Goal: Task Accomplishment & Management: Use online tool/utility

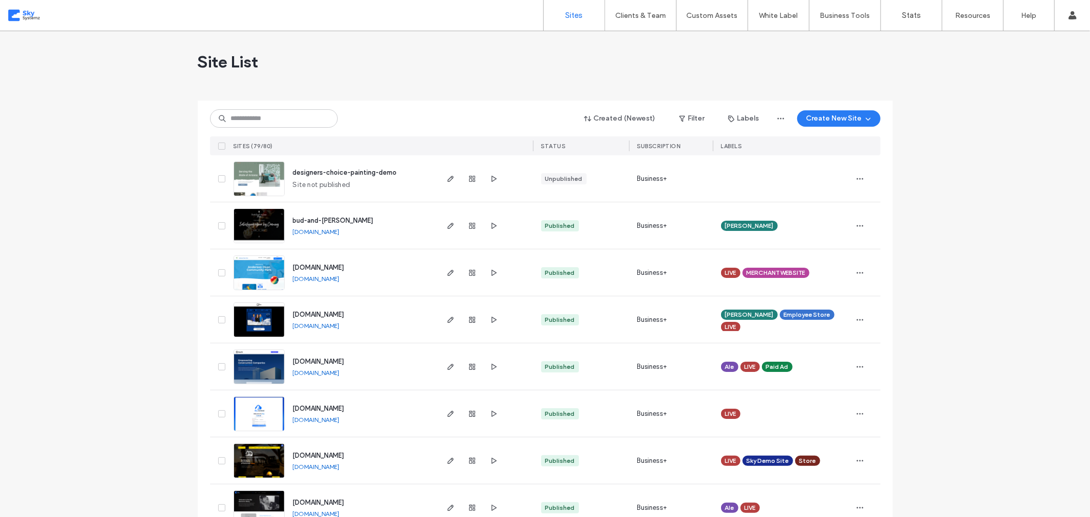
scroll to position [105, 0]
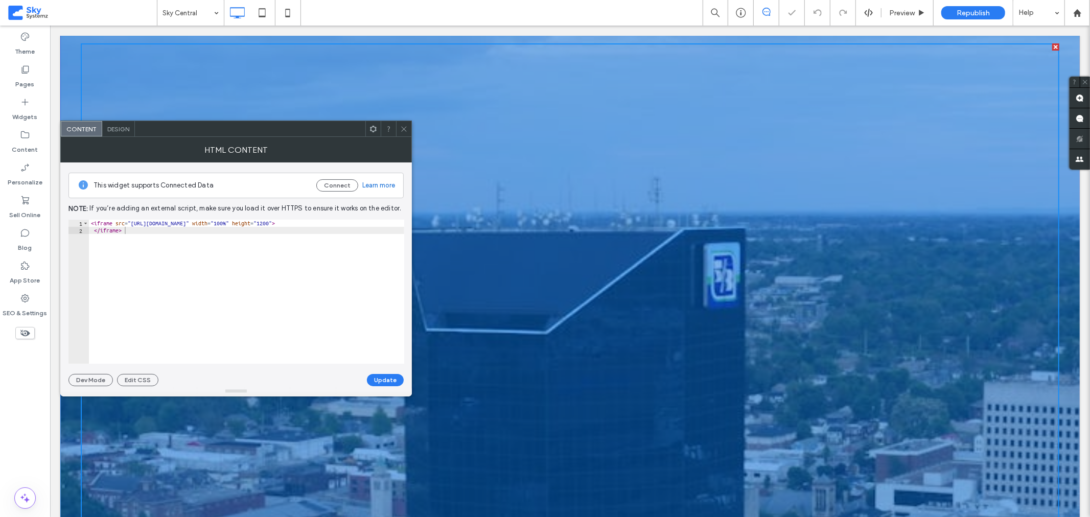
click at [127, 125] on span "Design" at bounding box center [118, 129] width 22 height 8
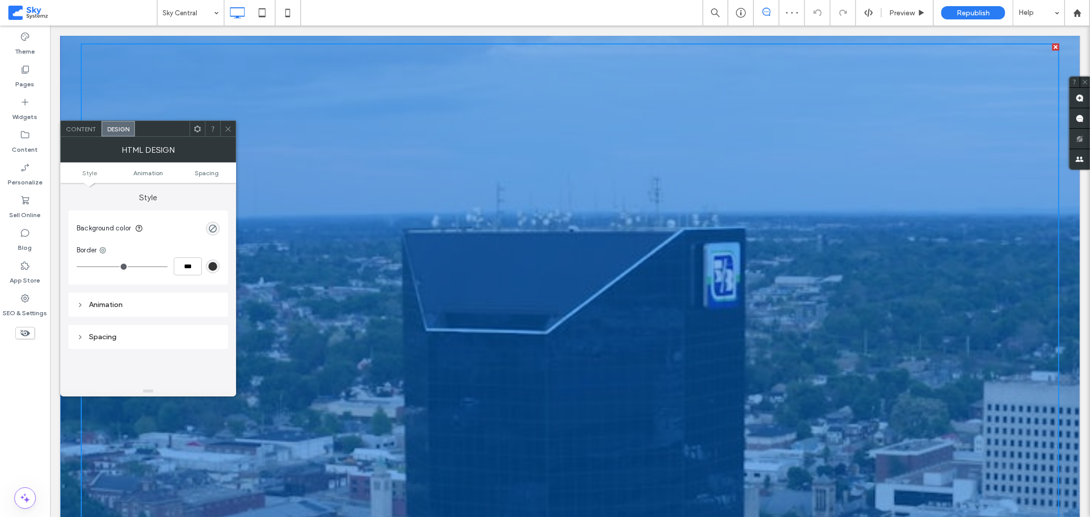
click at [84, 135] on div "Content" at bounding box center [81, 128] width 41 height 15
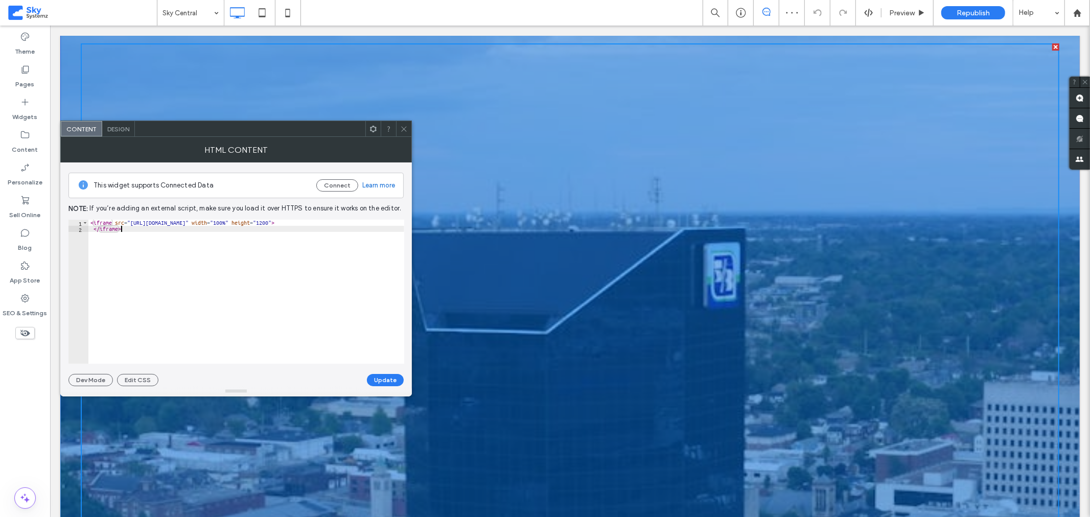
click at [122, 227] on div "< iframe src = "https://skysystemz-sales-reps-bf9003775631.herokuapp.com" width…" at bounding box center [246, 298] width 316 height 156
type textarea "**********"
click at [401, 125] on icon at bounding box center [404, 129] width 8 height 8
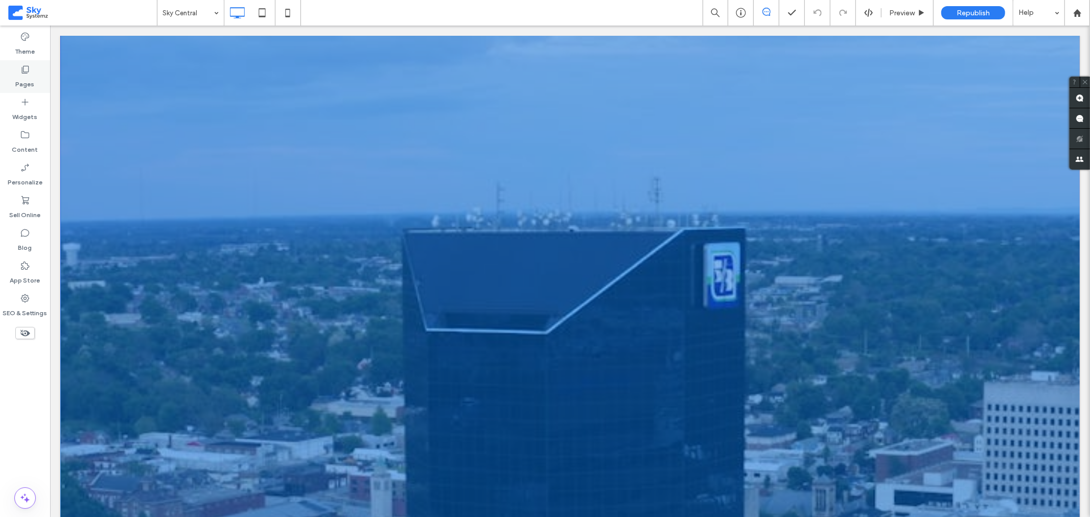
click at [20, 77] on label "Pages" at bounding box center [25, 82] width 19 height 14
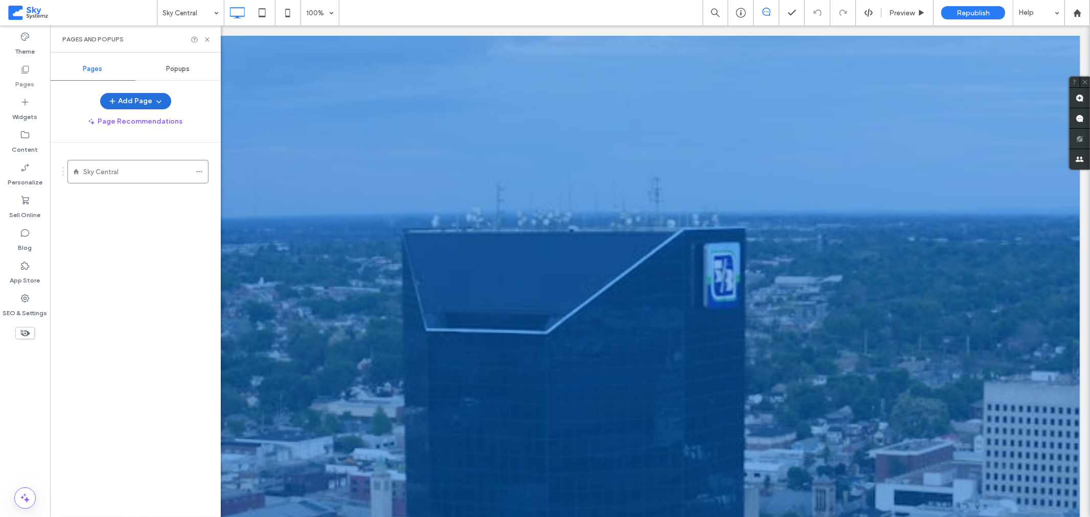
click at [147, 103] on button "Add Page" at bounding box center [135, 101] width 71 height 16
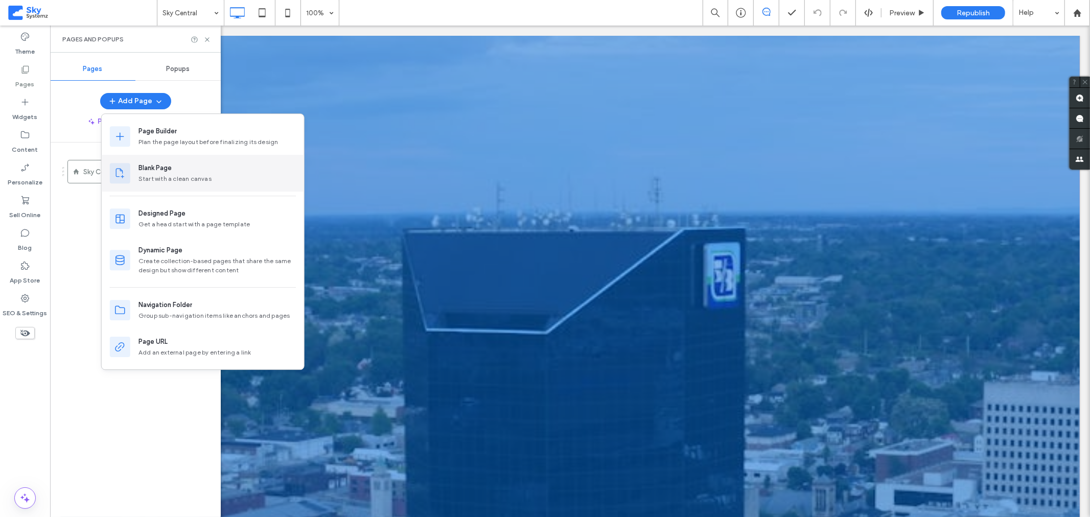
click at [160, 172] on div "Blank Page" at bounding box center [154, 168] width 33 height 10
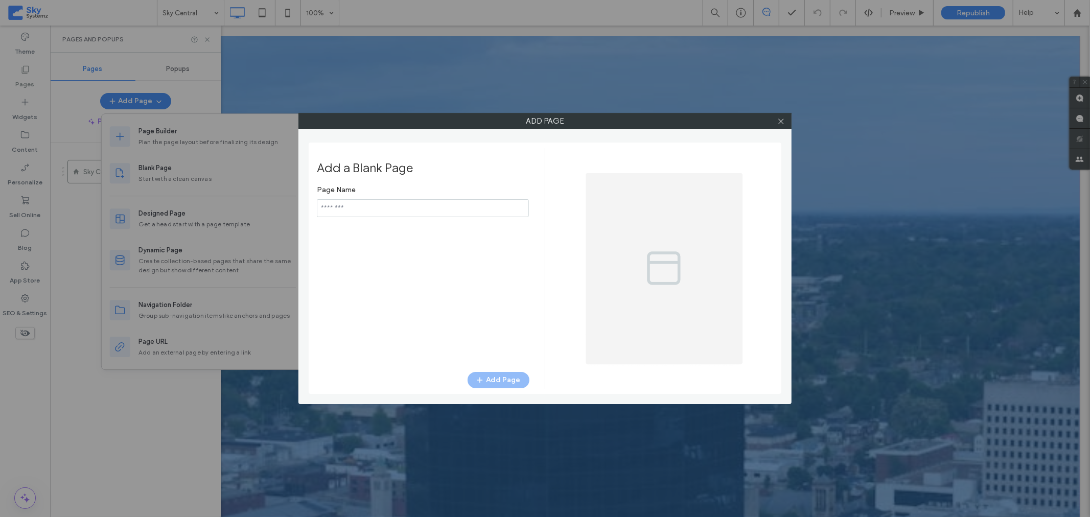
type input "**********"
click at [493, 379] on button "Add Page" at bounding box center [498, 380] width 62 height 16
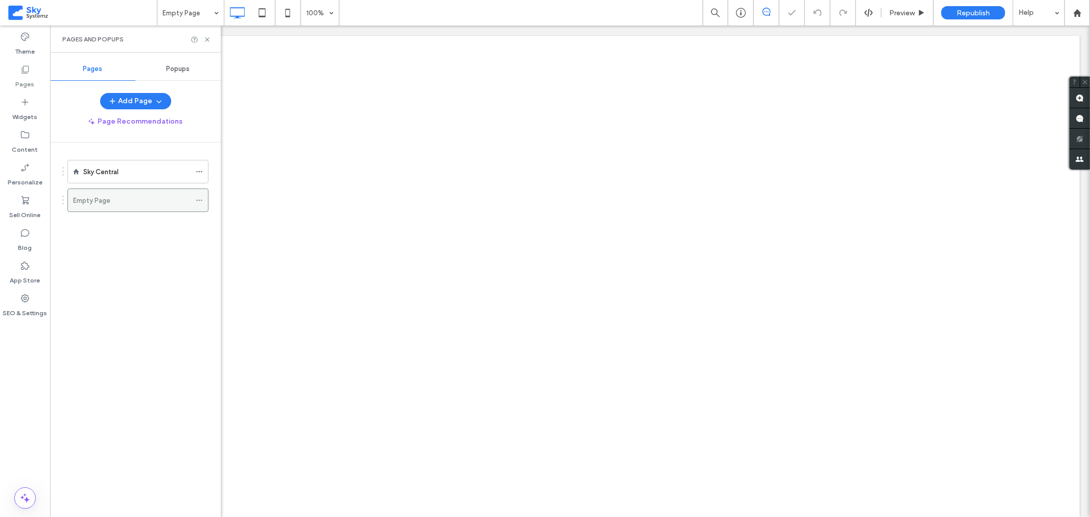
click at [200, 200] on use at bounding box center [199, 201] width 6 height 2
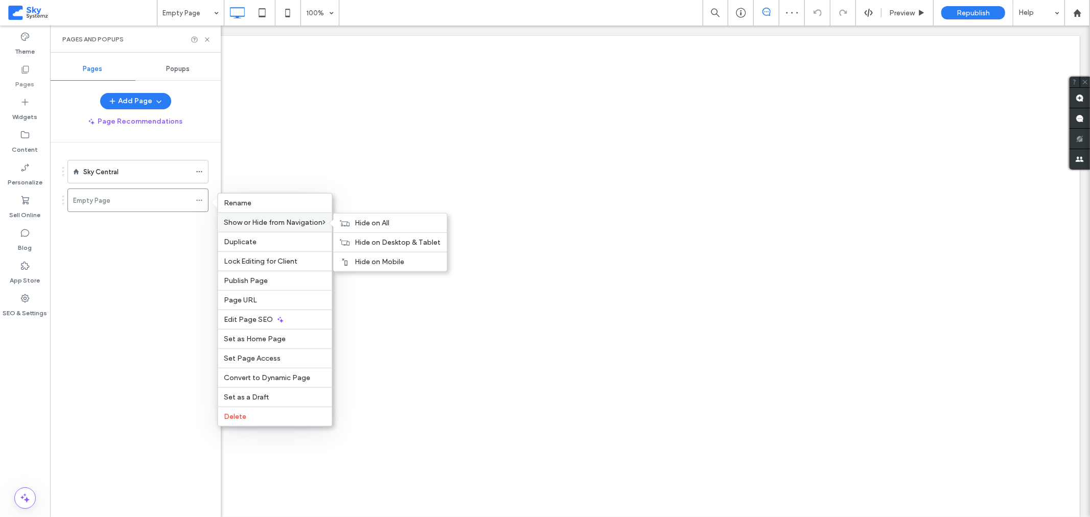
click at [276, 221] on span "Show or Hide from Navigation" at bounding box center [273, 222] width 99 height 9
click at [349, 226] on use at bounding box center [345, 223] width 10 height 6
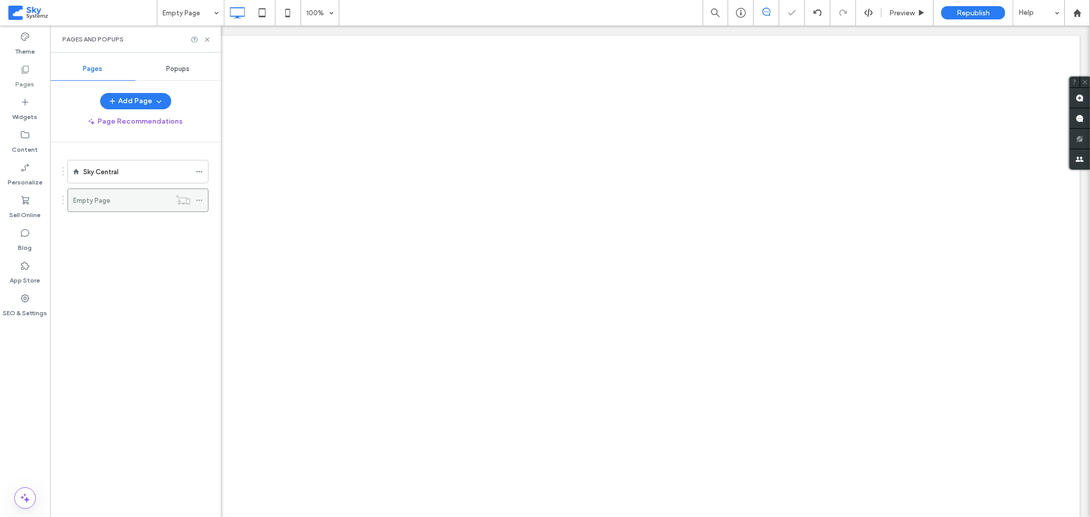
click at [154, 202] on div "Empty Page" at bounding box center [122, 200] width 98 height 11
click at [27, 106] on icon at bounding box center [25, 102] width 10 height 10
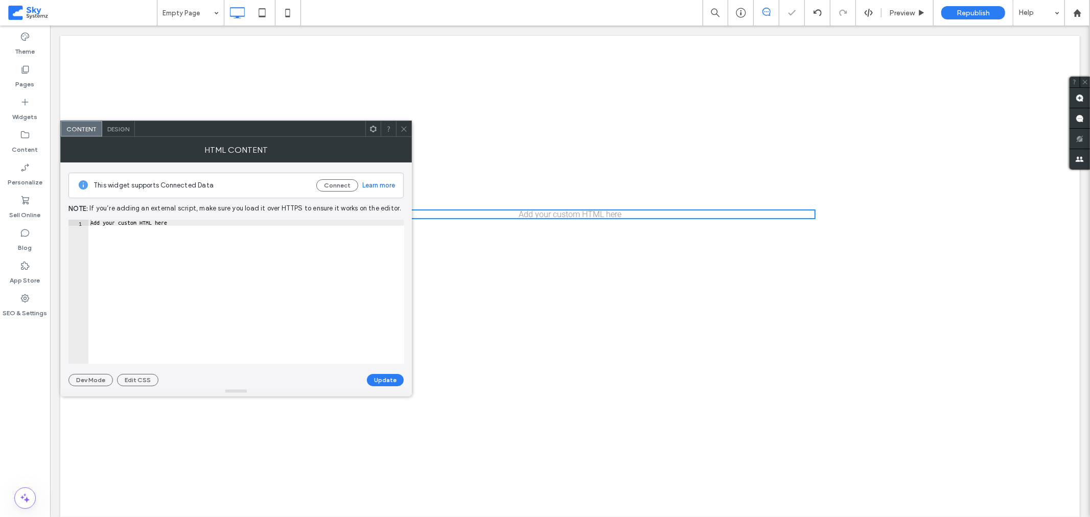
type textarea "**********"
drag, startPoint x: 216, startPoint y: 220, endPoint x: -31, endPoint y: 208, distance: 247.5
click at [0, 208] on html ".wqwq-1{fill:#231f20;} .cls-1q, .cls-2q { fill-rule: evenodd; } .cls-2q { fill:…" at bounding box center [545, 258] width 1090 height 517
paste textarea "Cursor at row 1"
click at [381, 382] on button "Update" at bounding box center [385, 380] width 37 height 12
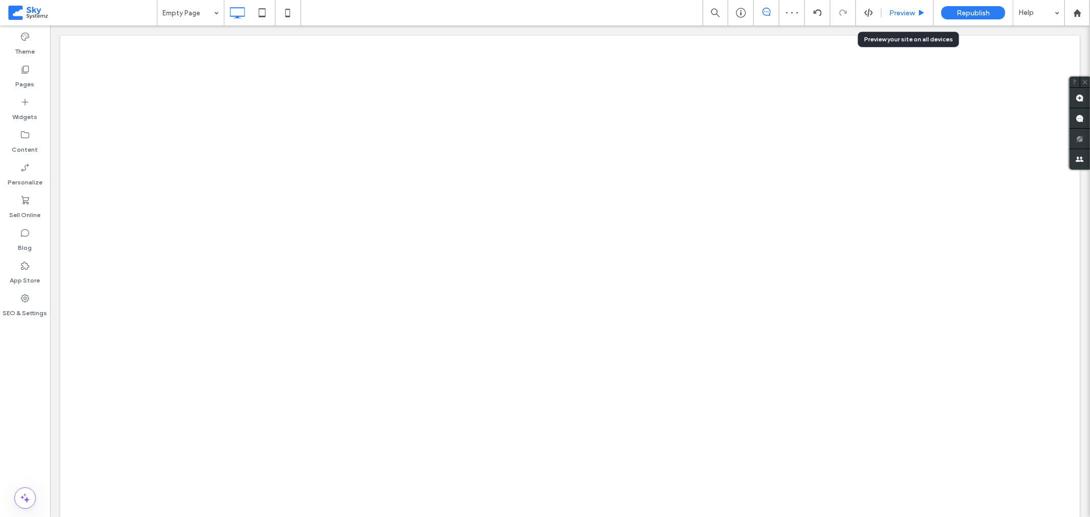
click at [896, 11] on span "Preview" at bounding box center [902, 13] width 26 height 9
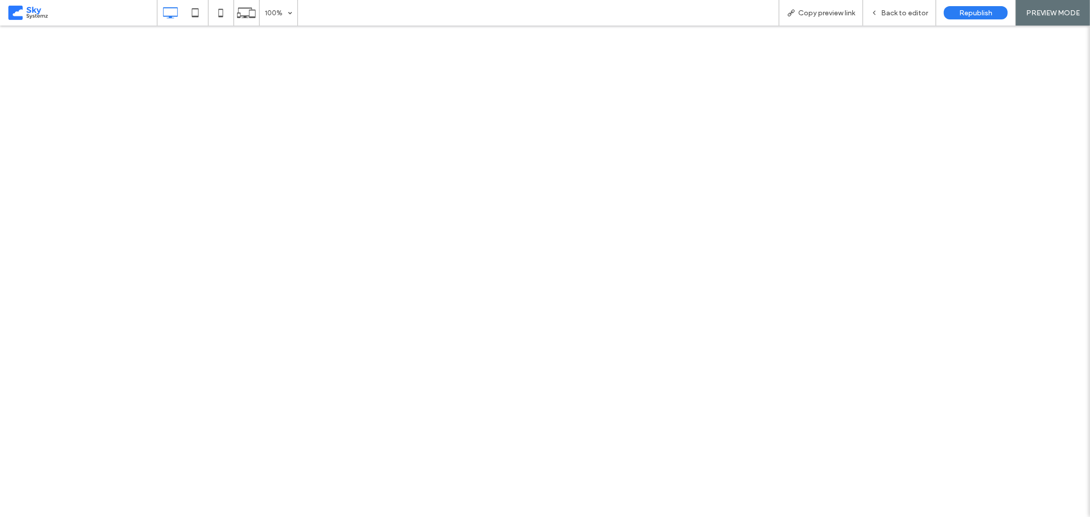
scroll to position [57, 0]
click at [896, 11] on span "Back to editor" at bounding box center [904, 13] width 47 height 9
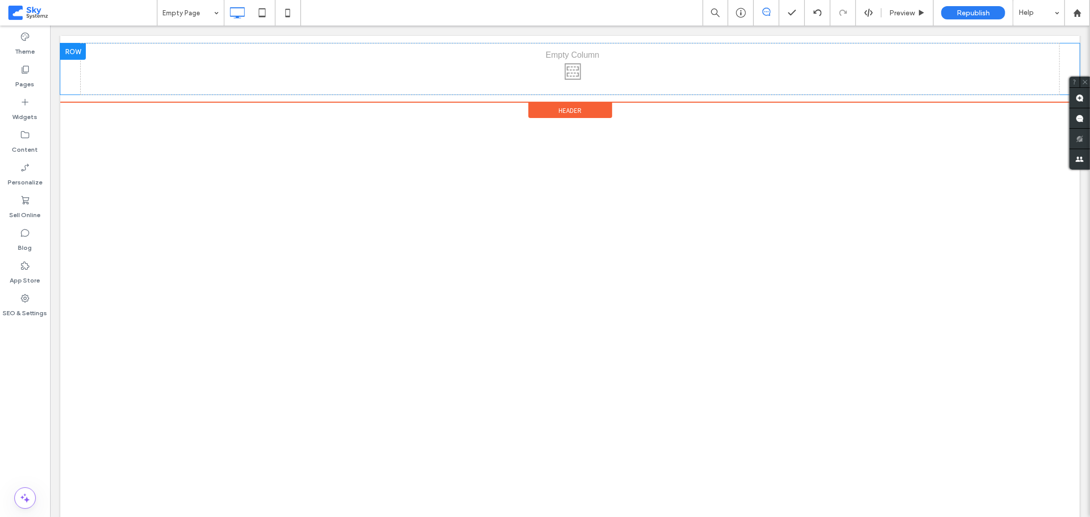
click at [75, 53] on div at bounding box center [73, 51] width 26 height 16
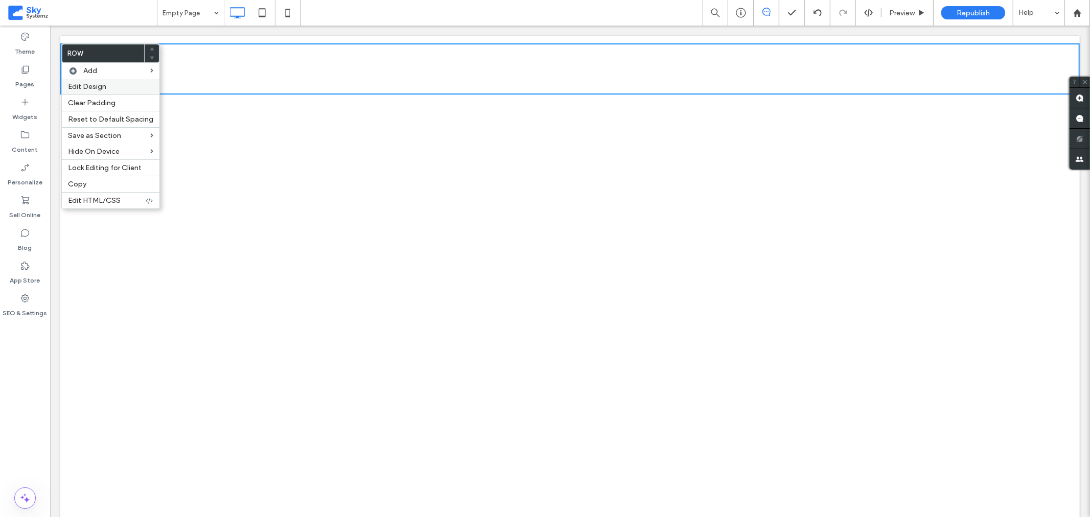
click at [88, 84] on span "Edit Design" at bounding box center [87, 86] width 38 height 9
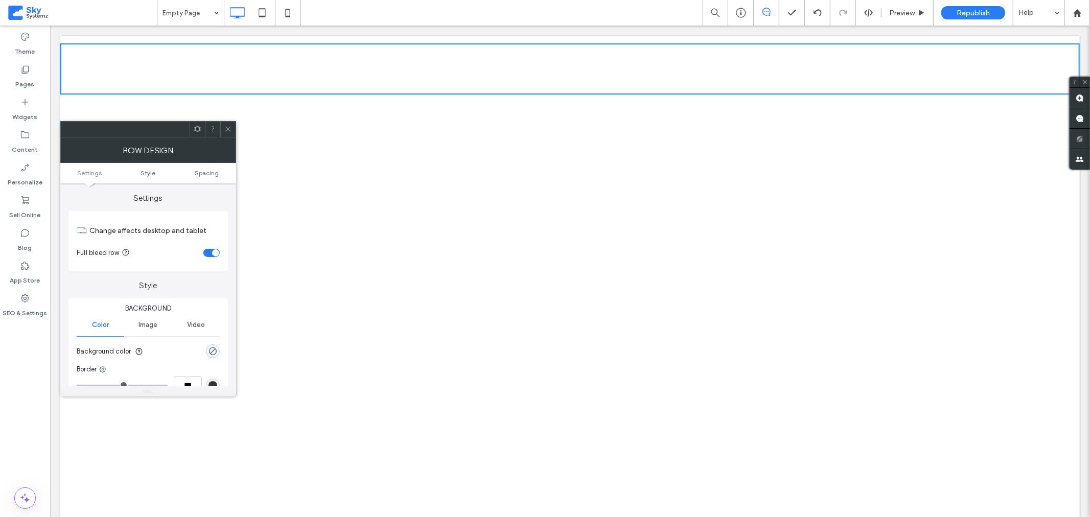
click at [227, 133] on icon at bounding box center [228, 129] width 8 height 8
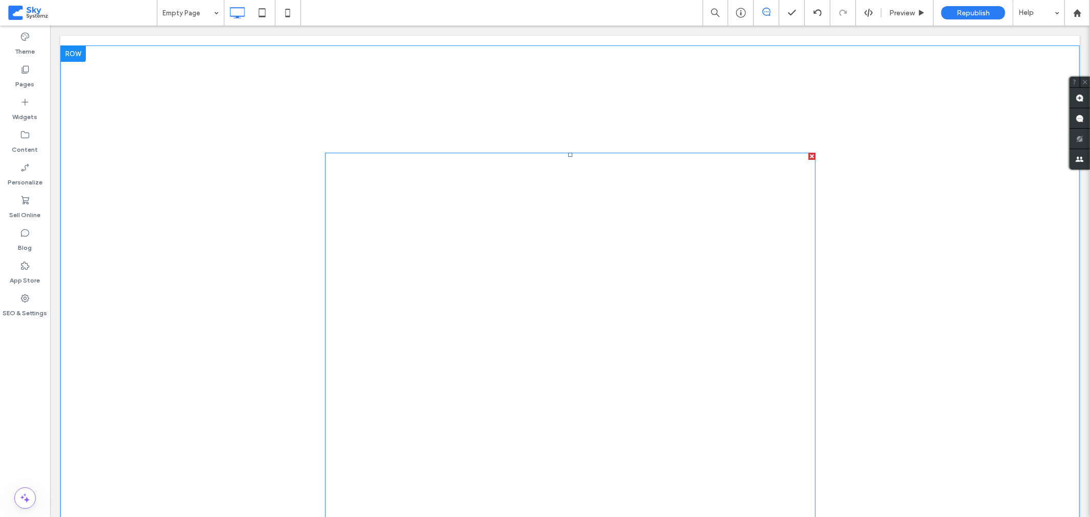
click at [407, 308] on span at bounding box center [569, 397] width 490 height 491
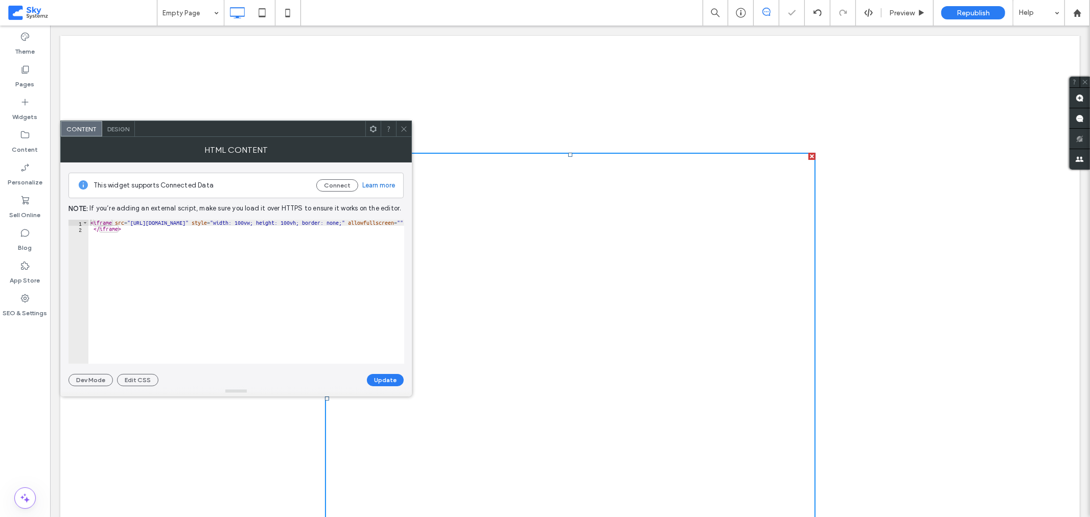
click at [374, 134] on span at bounding box center [373, 128] width 8 height 15
click at [375, 167] on div at bounding box center [371, 170] width 18 height 6
click at [404, 130] on icon at bounding box center [404, 129] width 8 height 8
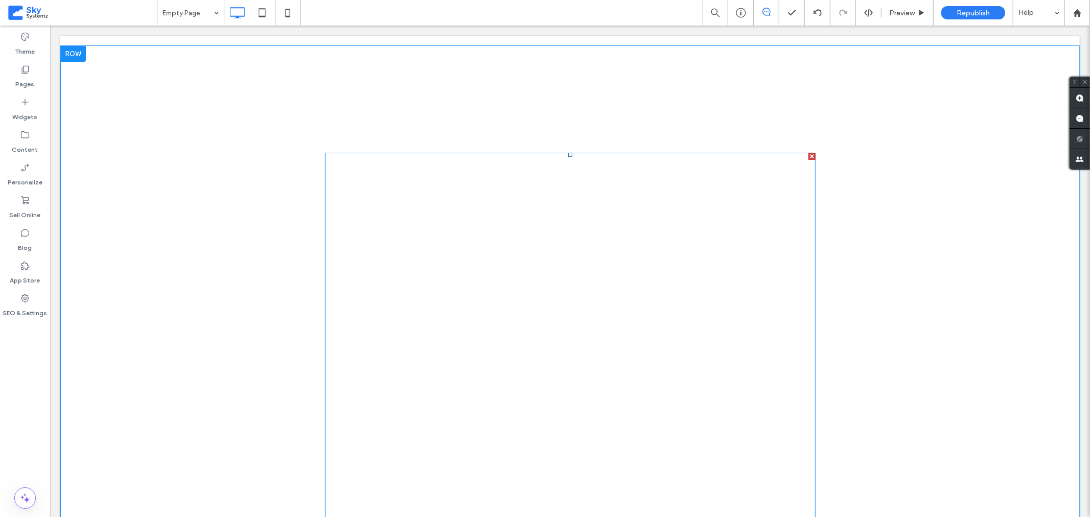
click at [384, 201] on span at bounding box center [569, 397] width 490 height 491
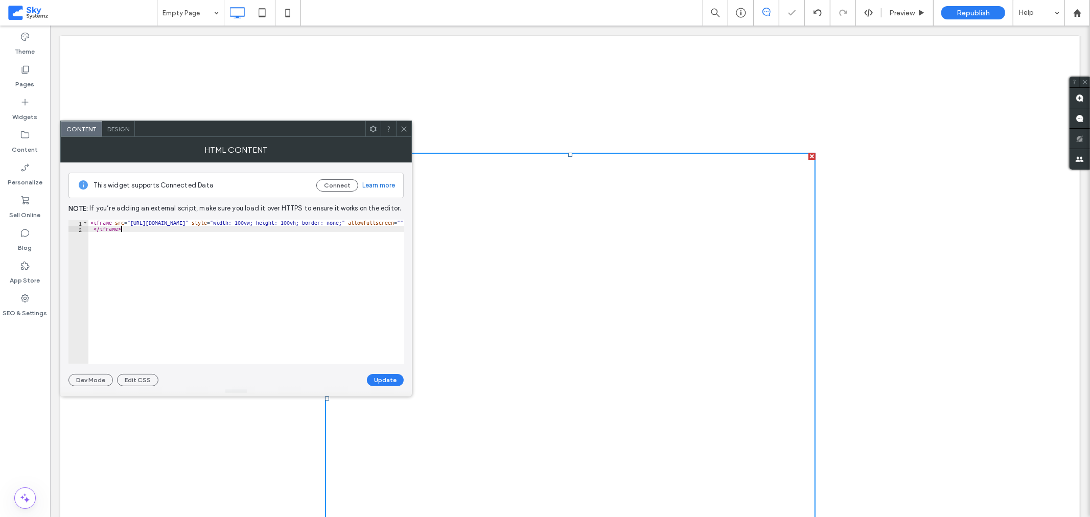
click at [293, 233] on div "< iframe src = "https://skysystemz-sales-reps-bf9003775631.herokuapp.com" style…" at bounding box center [407, 298] width 638 height 156
type textarea "**********"
click at [381, 378] on button "Update" at bounding box center [385, 380] width 37 height 12
click at [99, 225] on div at bounding box center [246, 294] width 316 height 148
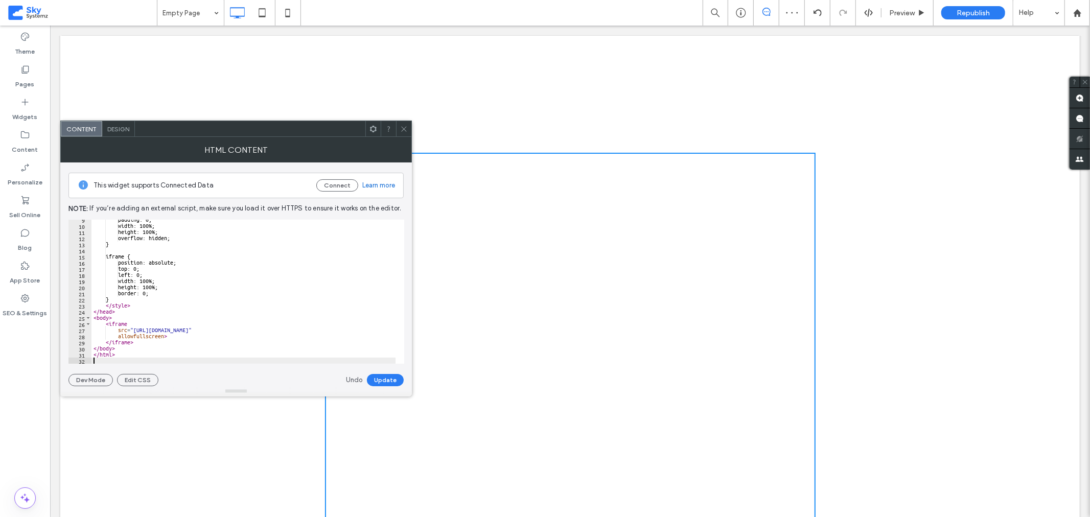
scroll to position [52, 0]
click at [380, 379] on button "Update" at bounding box center [385, 380] width 37 height 12
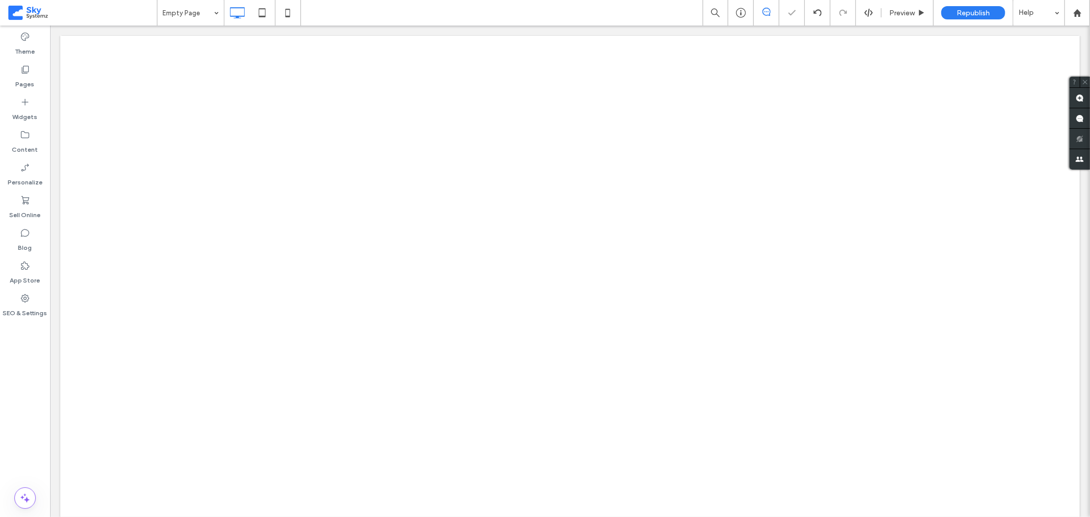
scroll to position [0, 0]
click at [828, 450] on div "Click To Paste Row + Add Section" at bounding box center [569, 455] width 1019 height 706
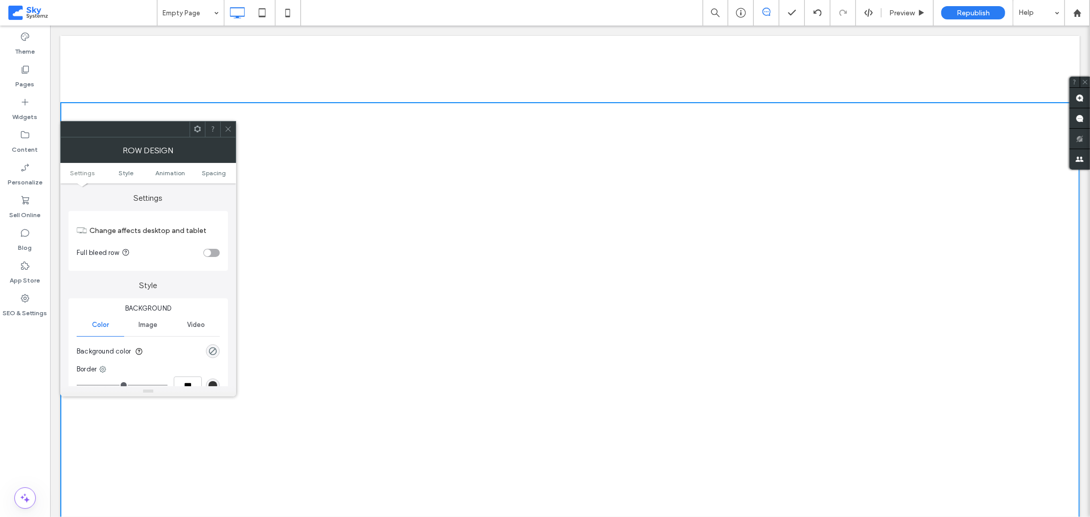
click at [223, 125] on div at bounding box center [227, 129] width 15 height 15
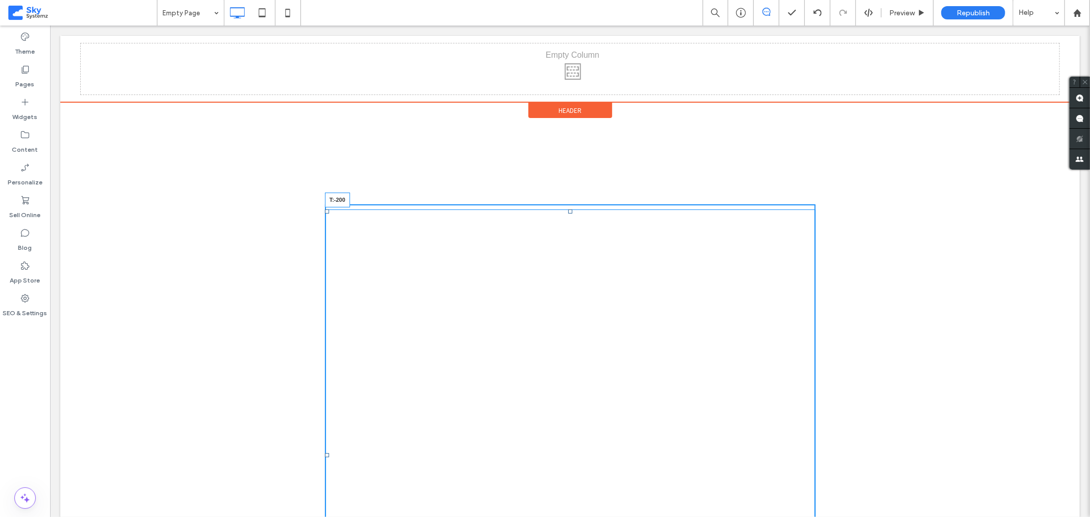
drag, startPoint x: 570, startPoint y: 211, endPoint x: 616, endPoint y: 115, distance: 106.5
click at [567, 85] on div "Click To Paste Header Empty Page T:-200 Click To Paste Row + Add Section Click …" at bounding box center [569, 482] width 1019 height 895
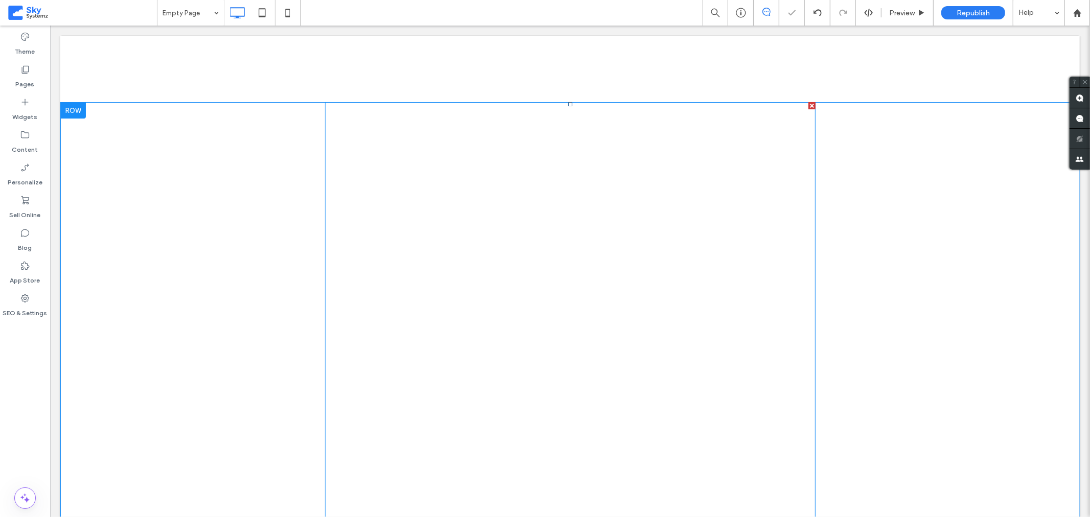
click at [402, 344] on span at bounding box center [569, 347] width 490 height 491
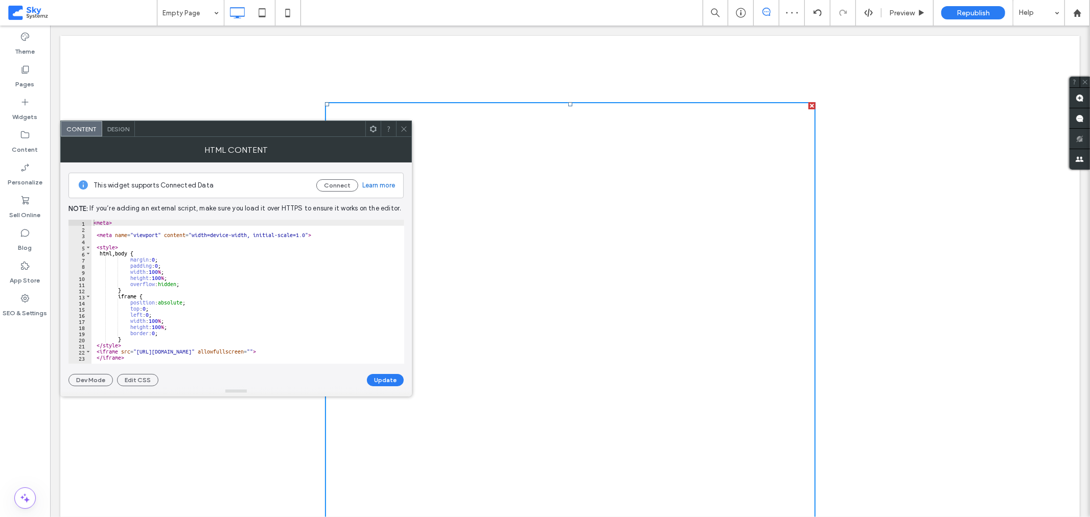
click at [404, 130] on icon at bounding box center [404, 129] width 8 height 8
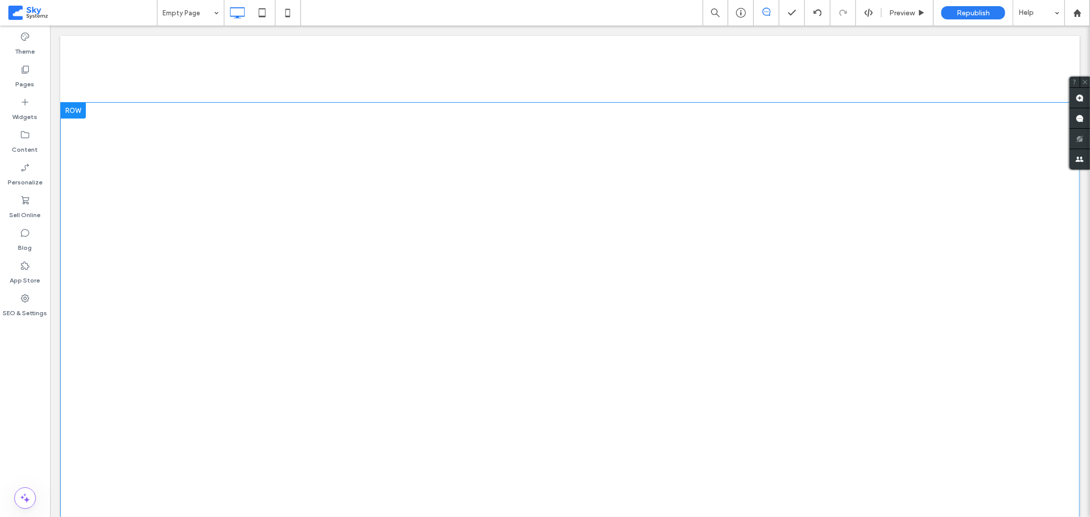
click at [167, 344] on div "Click To Paste Row + Add Section" at bounding box center [569, 401] width 1019 height 599
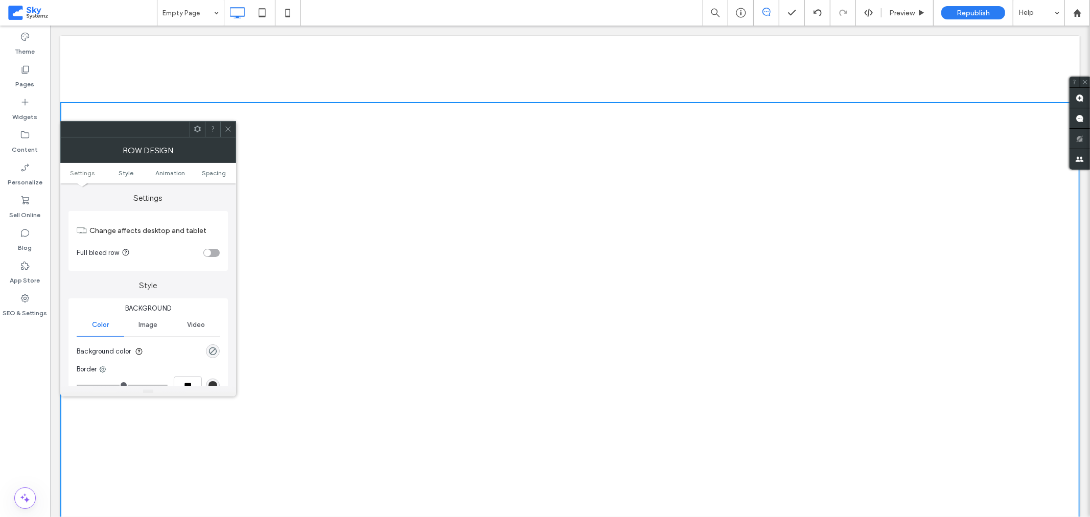
click at [227, 127] on icon at bounding box center [228, 129] width 8 height 8
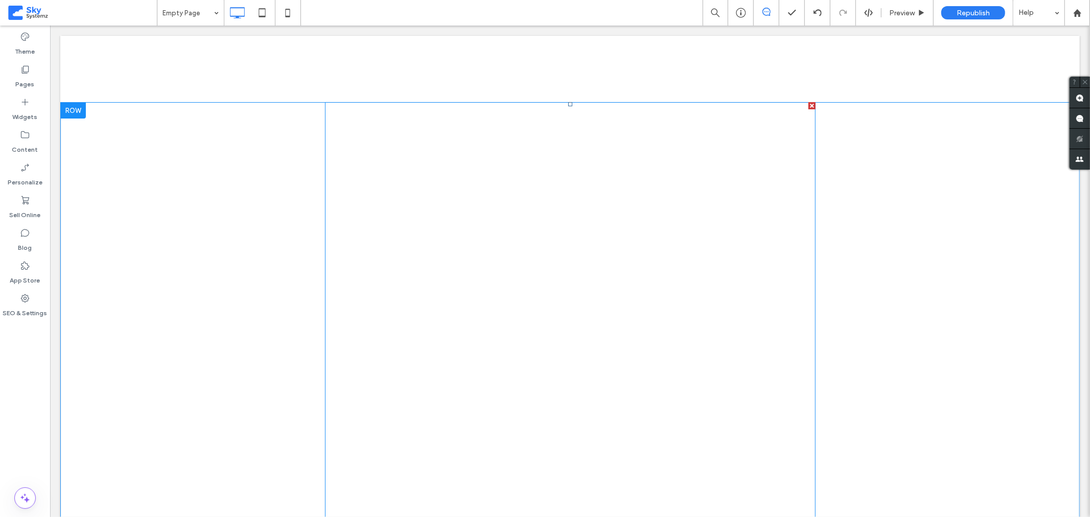
click at [340, 379] on span at bounding box center [569, 347] width 490 height 491
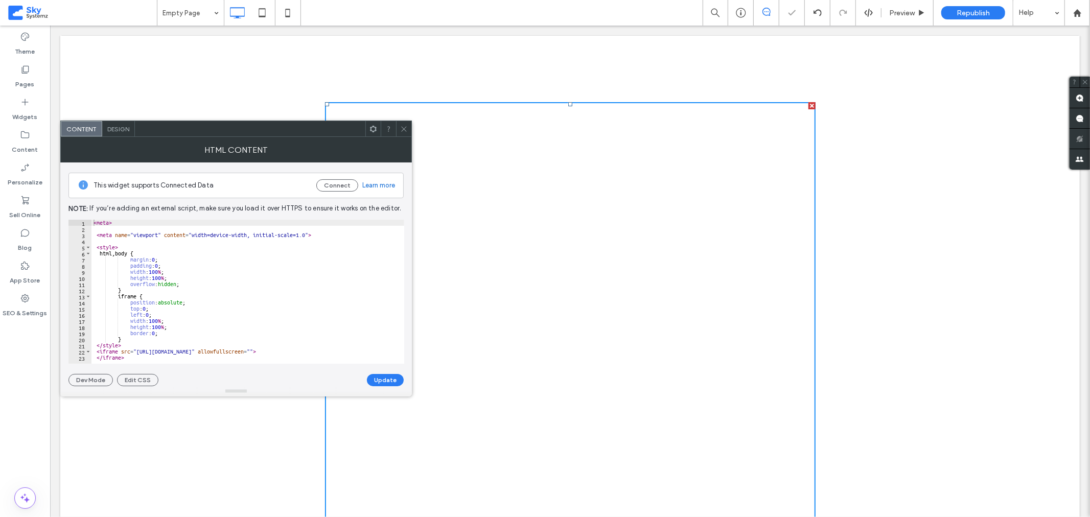
click at [407, 129] on icon at bounding box center [404, 129] width 8 height 8
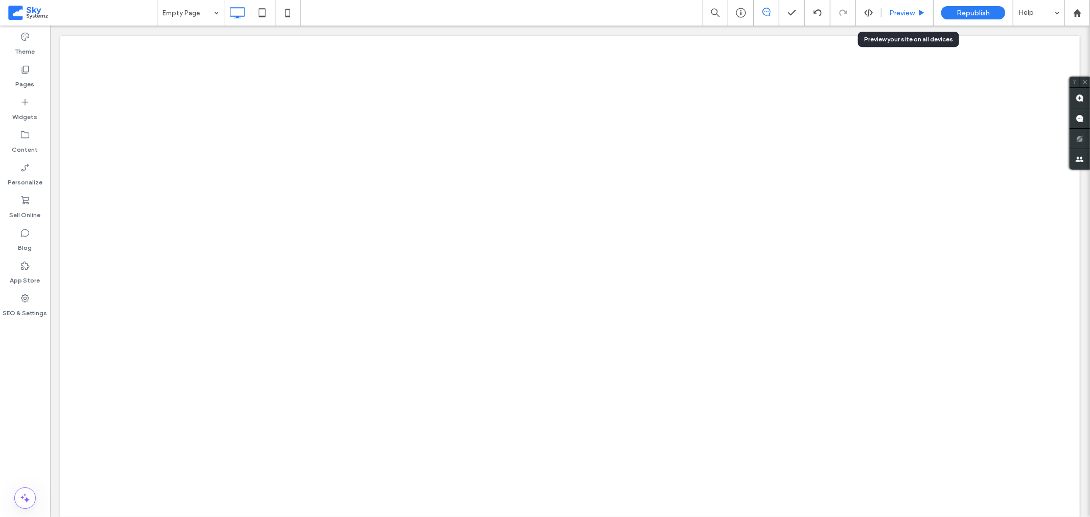
click at [902, 12] on span "Preview" at bounding box center [902, 13] width 26 height 9
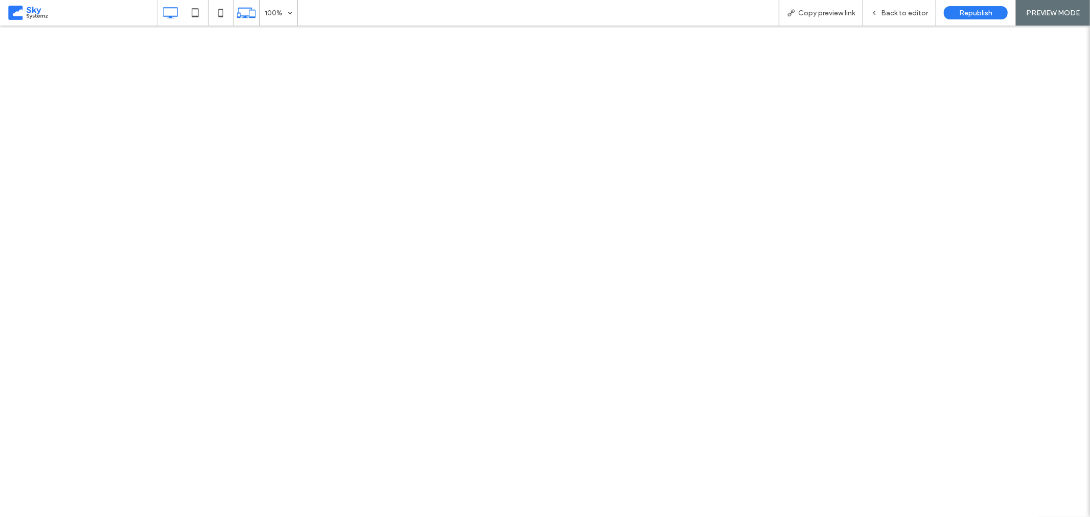
click at [247, 24] on div at bounding box center [247, 13] width 26 height 26
click at [239, 16] on icon at bounding box center [246, 12] width 19 height 19
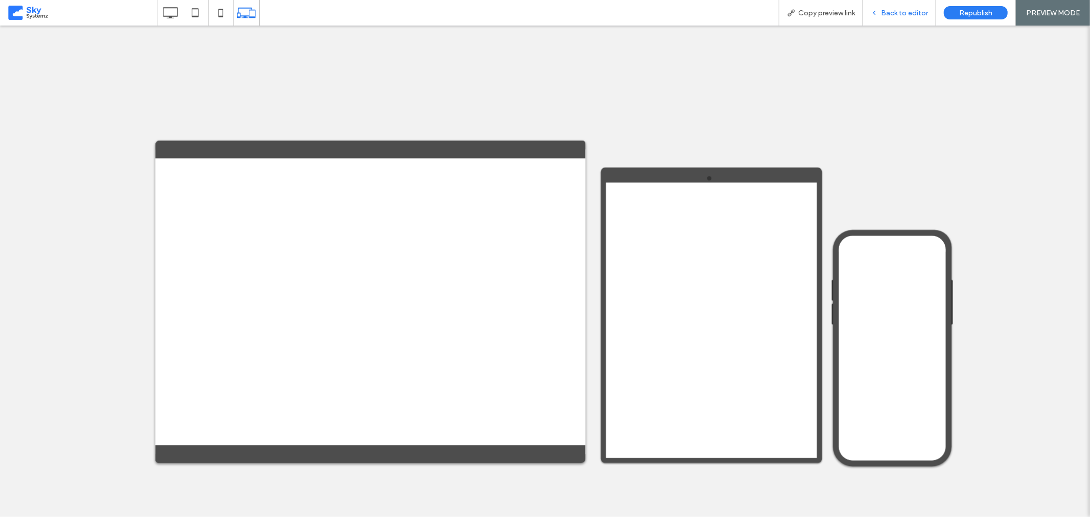
click at [913, 13] on span "Back to editor" at bounding box center [904, 13] width 47 height 9
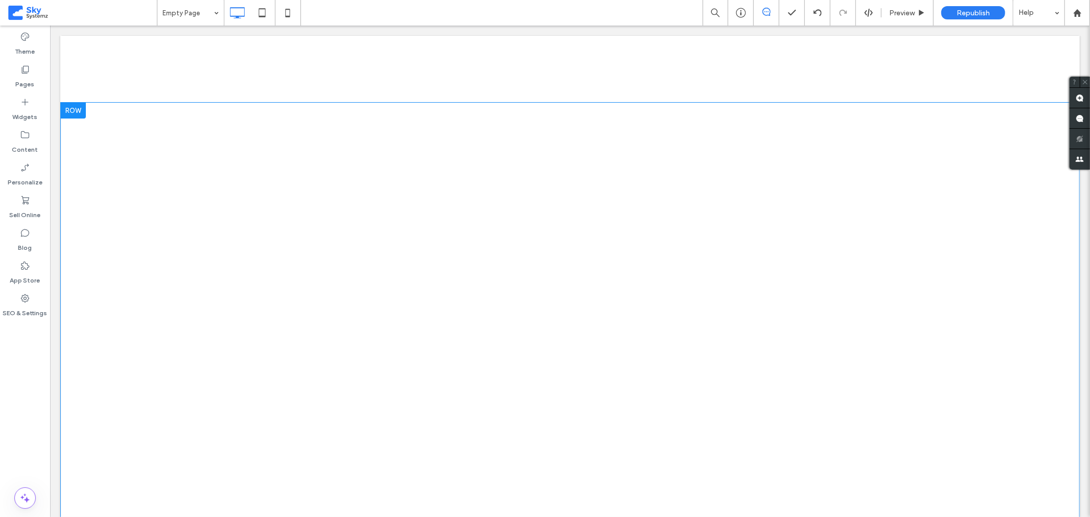
click at [77, 110] on div at bounding box center [73, 110] width 26 height 16
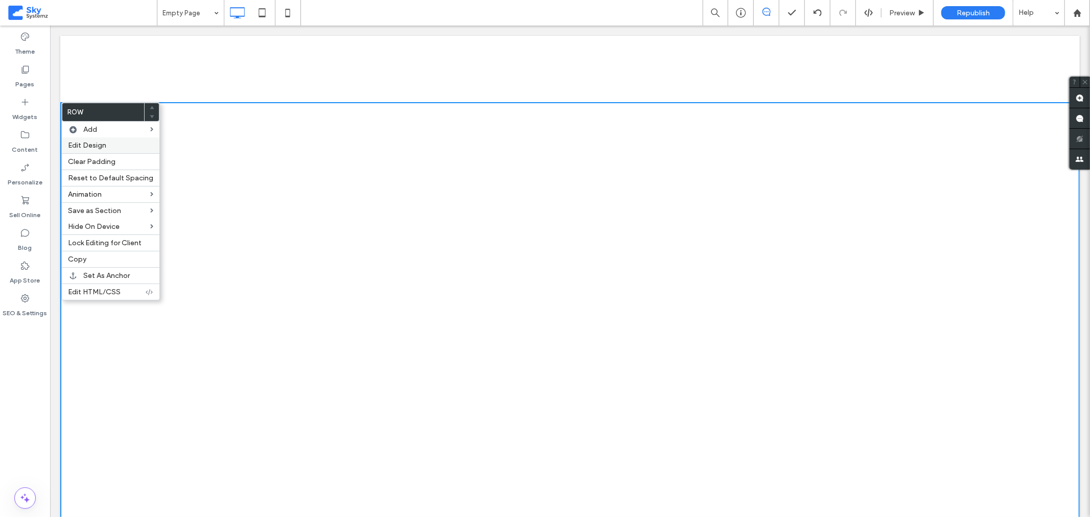
click at [108, 149] on label "Edit Design" at bounding box center [110, 145] width 85 height 9
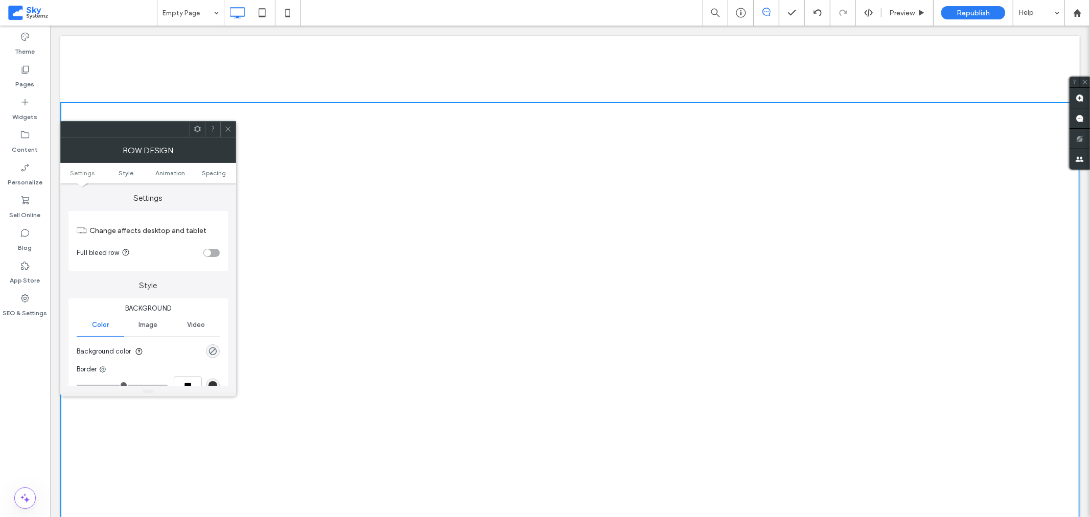
click at [209, 254] on div "toggle" at bounding box center [207, 252] width 7 height 7
click at [227, 128] on icon at bounding box center [228, 129] width 8 height 8
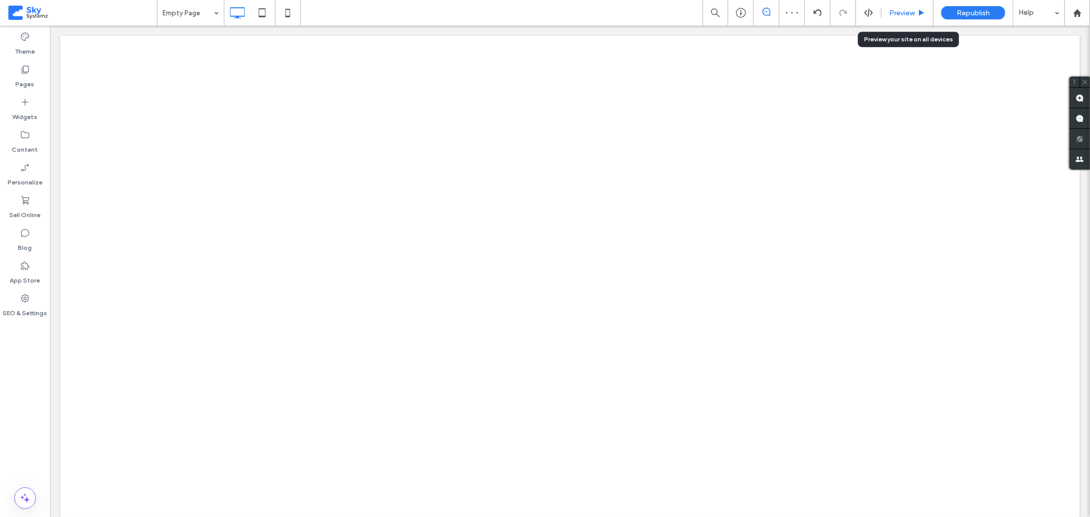
click at [889, 13] on span "Preview" at bounding box center [902, 13] width 26 height 9
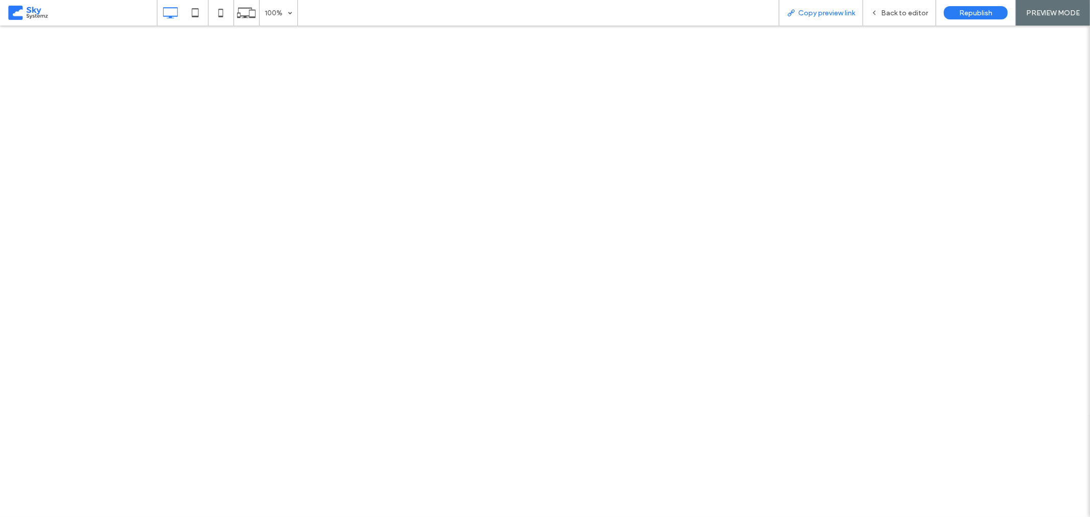
click at [841, 14] on span "Copy preview link" at bounding box center [826, 13] width 57 height 9
click at [903, 12] on span "Back to editor" at bounding box center [904, 13] width 47 height 9
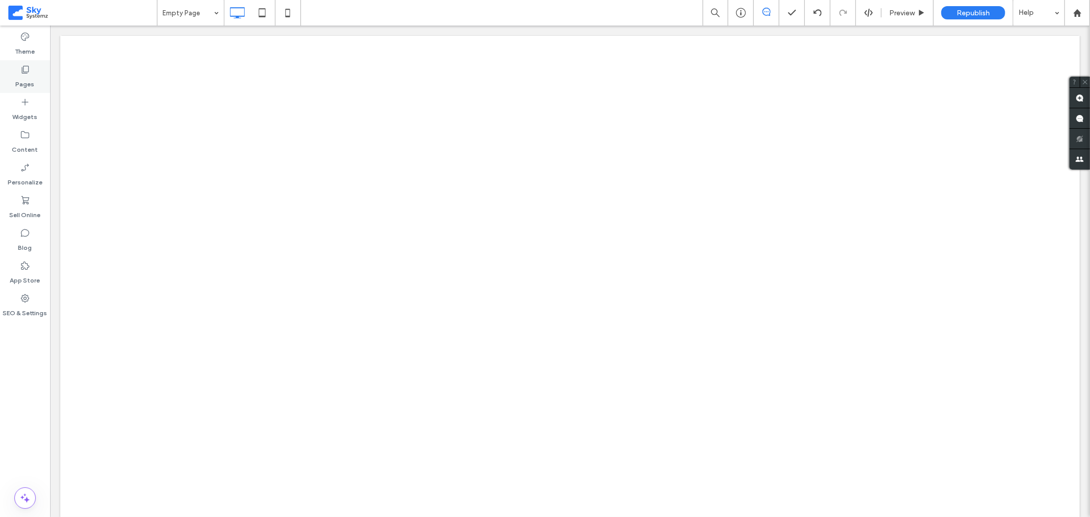
click at [23, 75] on label "Pages" at bounding box center [25, 82] width 19 height 14
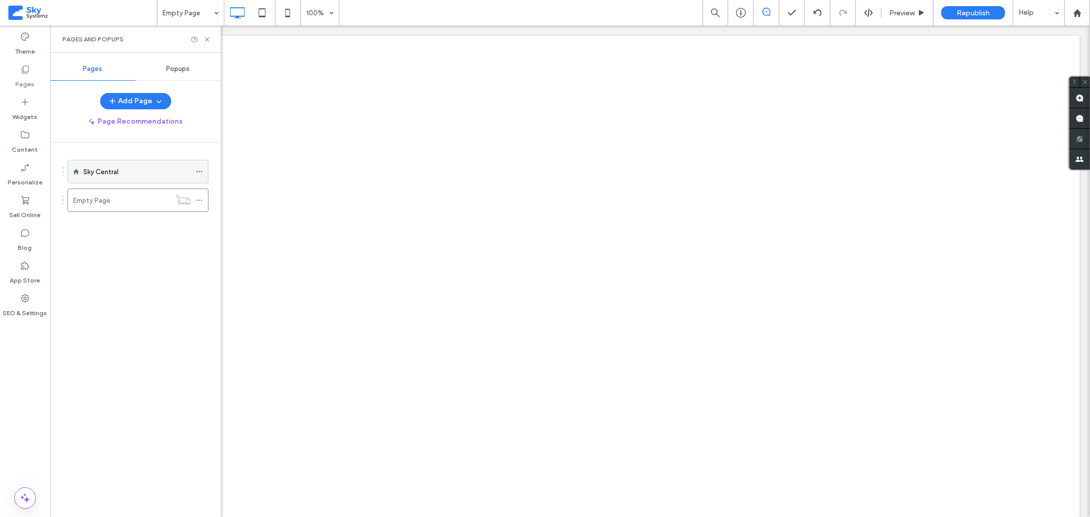
click at [110, 170] on label "Sky Central" at bounding box center [100, 172] width 35 height 18
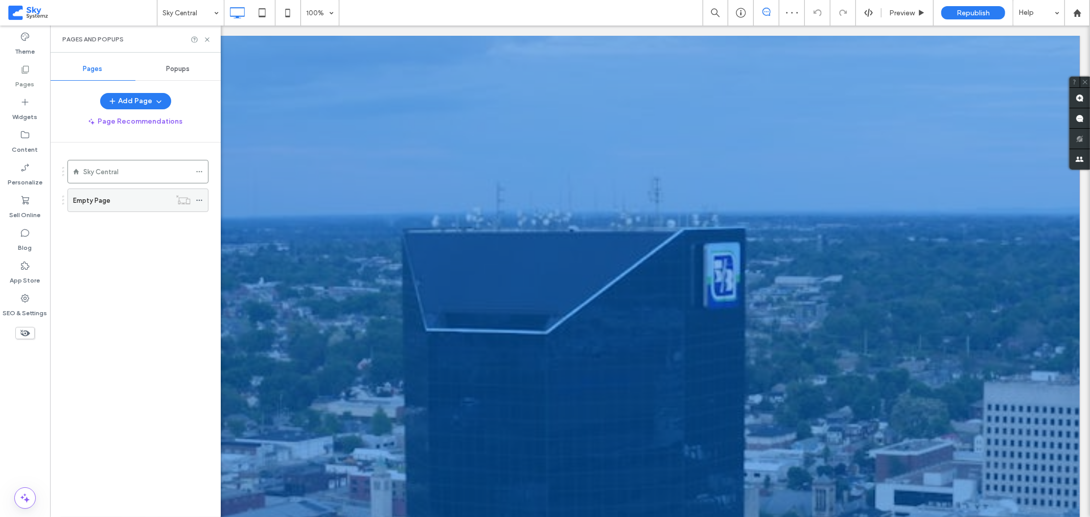
click at [110, 200] on div "Empty Page" at bounding box center [122, 200] width 98 height 11
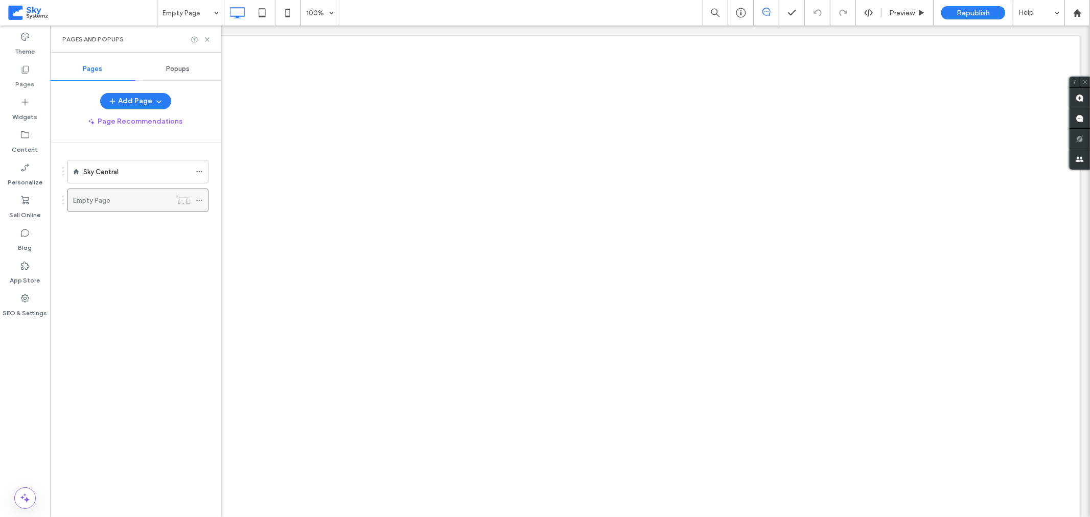
drag, startPoint x: 123, startPoint y: 200, endPoint x: 117, endPoint y: 198, distance: 5.8
click at [117, 198] on div "Empty Page" at bounding box center [122, 200] width 98 height 11
click at [201, 200] on icon at bounding box center [199, 200] width 7 height 7
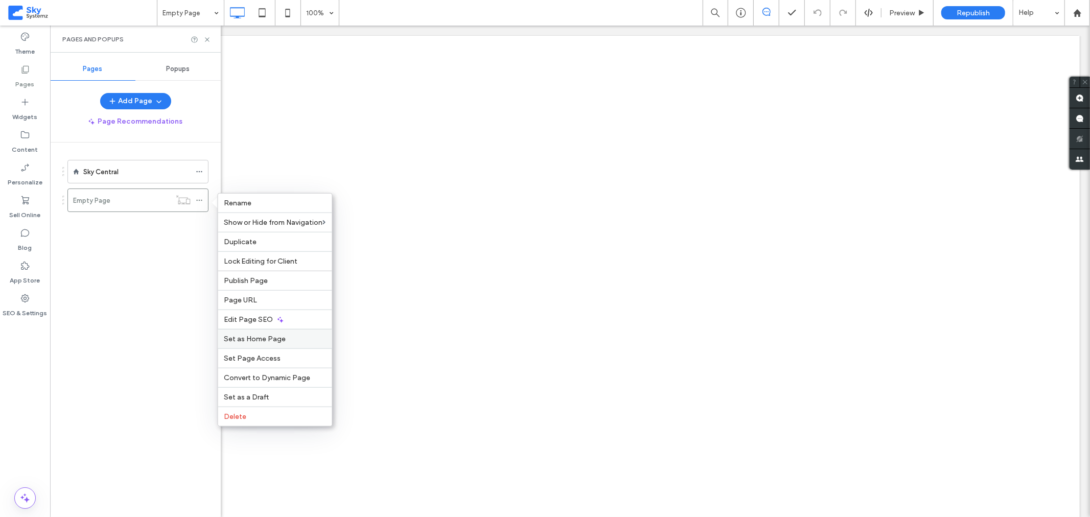
click at [254, 338] on span "Set as Home Page" at bounding box center [255, 339] width 62 height 9
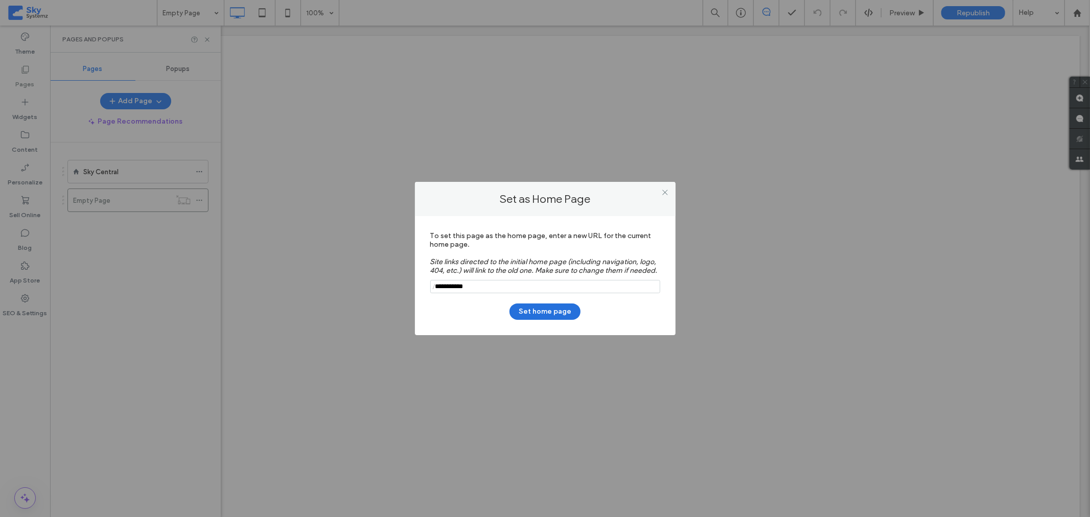
click at [548, 309] on button "Set home page" at bounding box center [544, 311] width 71 height 16
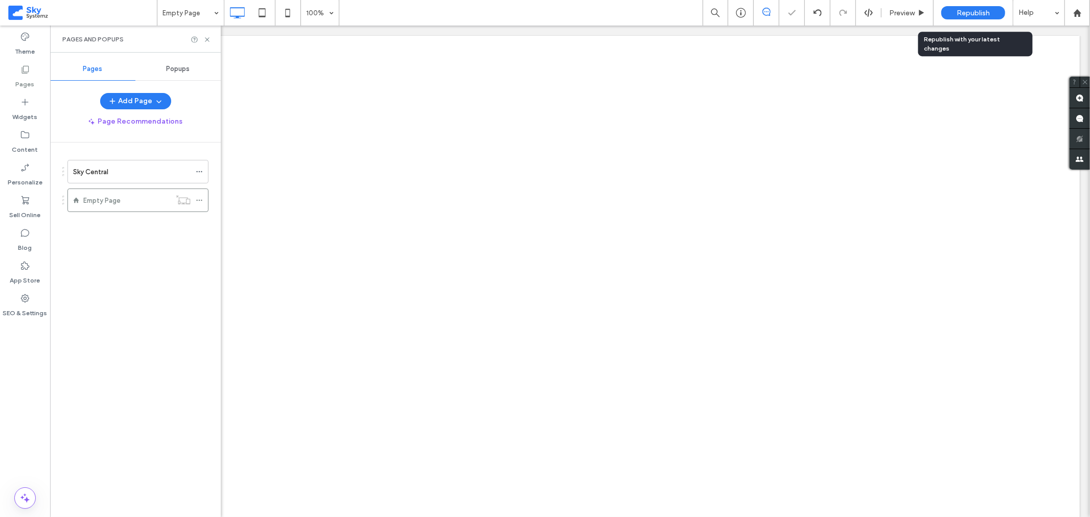
click at [956, 7] on div "Republish" at bounding box center [973, 12] width 64 height 13
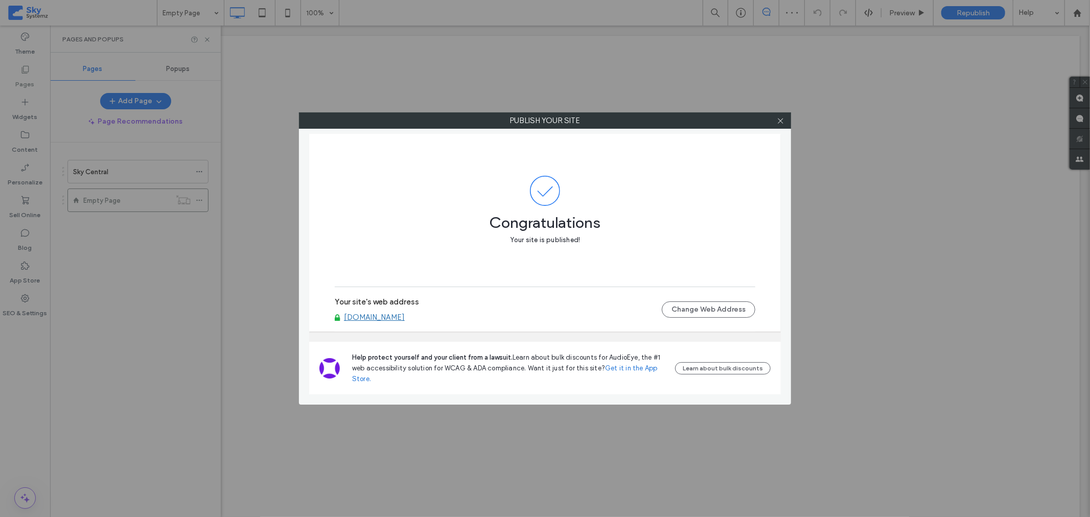
click at [384, 317] on link "[DOMAIN_NAME]" at bounding box center [374, 317] width 61 height 9
click at [779, 119] on icon at bounding box center [780, 121] width 8 height 8
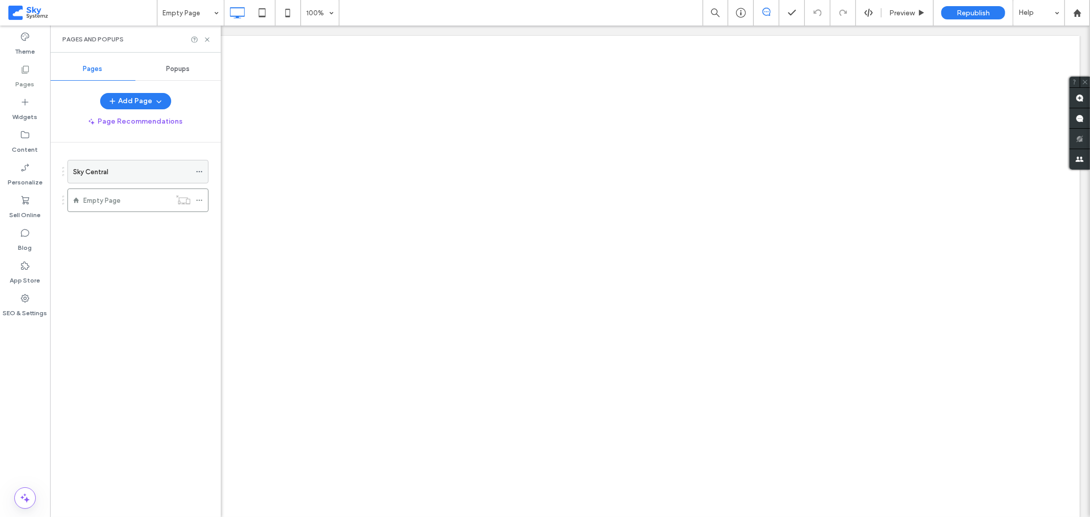
click at [201, 172] on use at bounding box center [199, 172] width 6 height 2
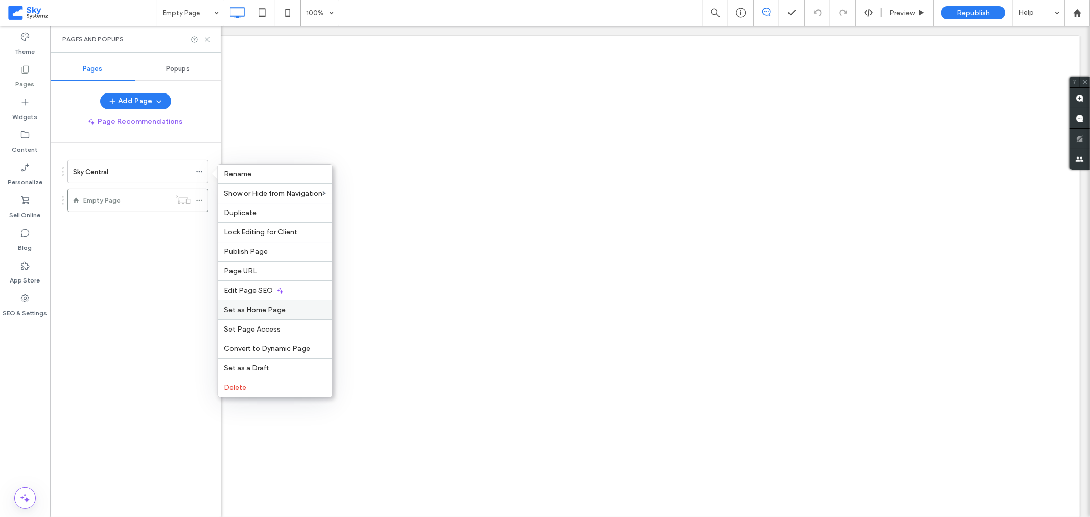
click at [254, 313] on span "Set as Home Page" at bounding box center [255, 309] width 62 height 9
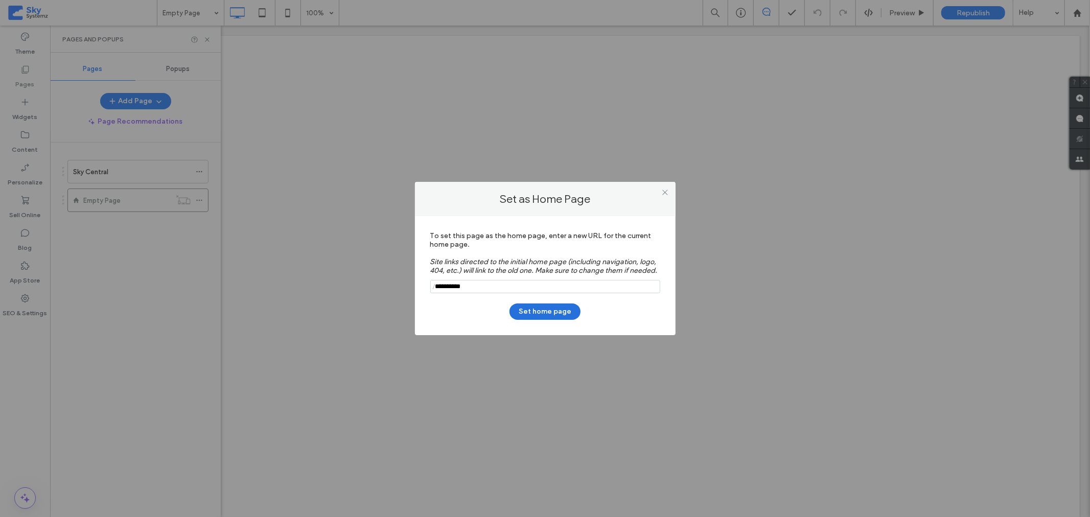
click at [540, 314] on button "Set home page" at bounding box center [544, 311] width 71 height 16
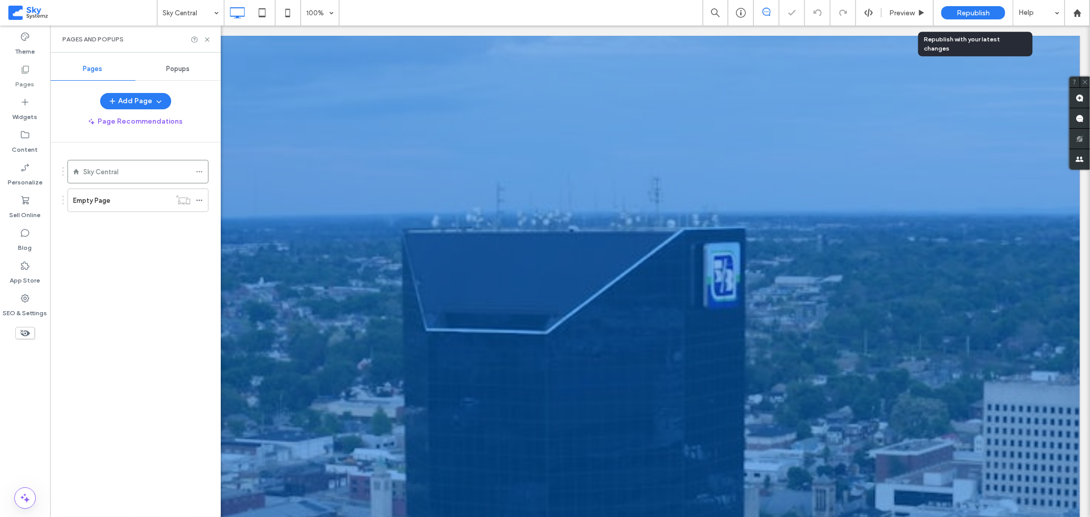
click at [972, 13] on span "Republish" at bounding box center [972, 13] width 33 height 9
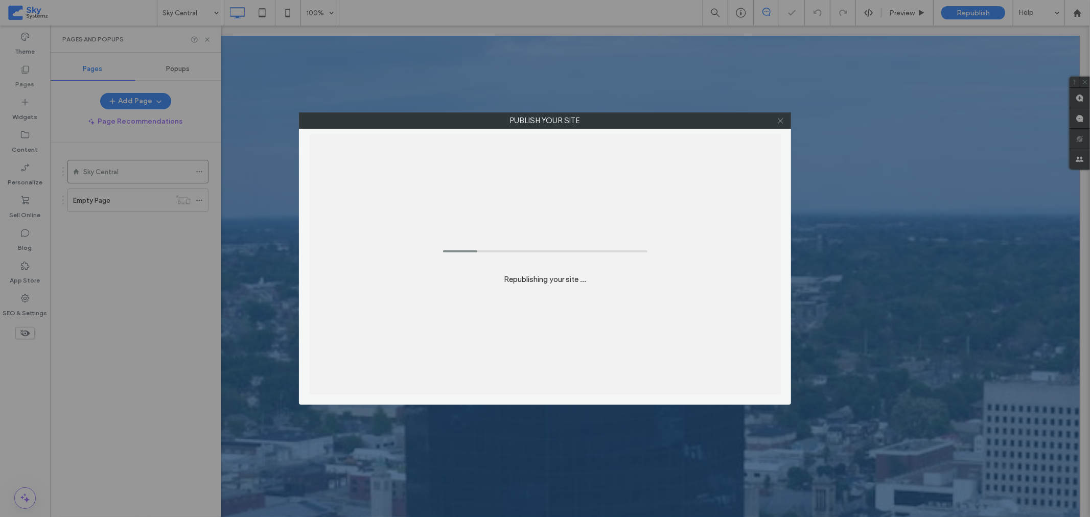
click at [778, 121] on icon at bounding box center [780, 121] width 8 height 8
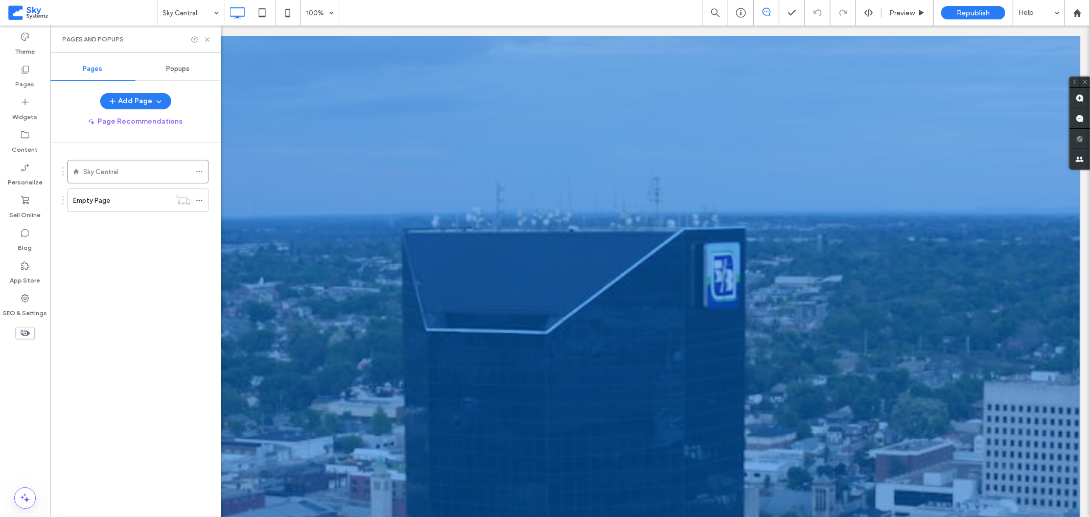
click at [34, 13] on span at bounding box center [82, 13] width 149 height 20
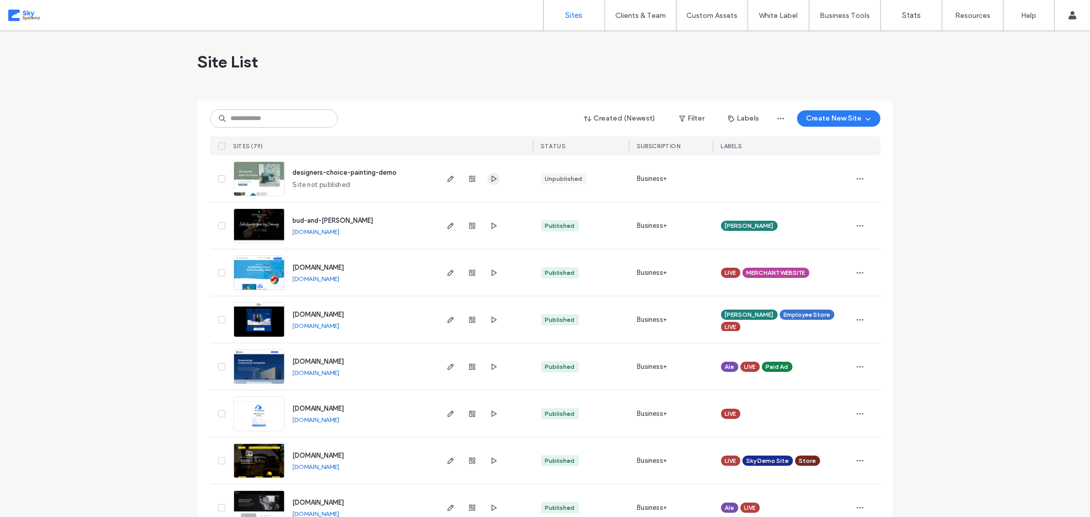
click at [495, 178] on span "button" at bounding box center [493, 179] width 12 height 12
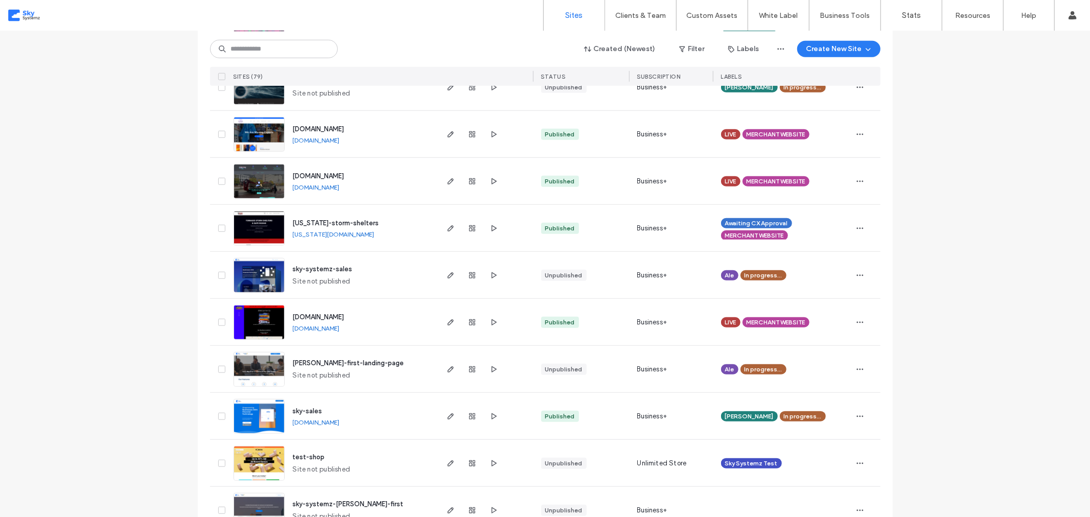
scroll to position [681, 0]
